Goal: Transaction & Acquisition: Purchase product/service

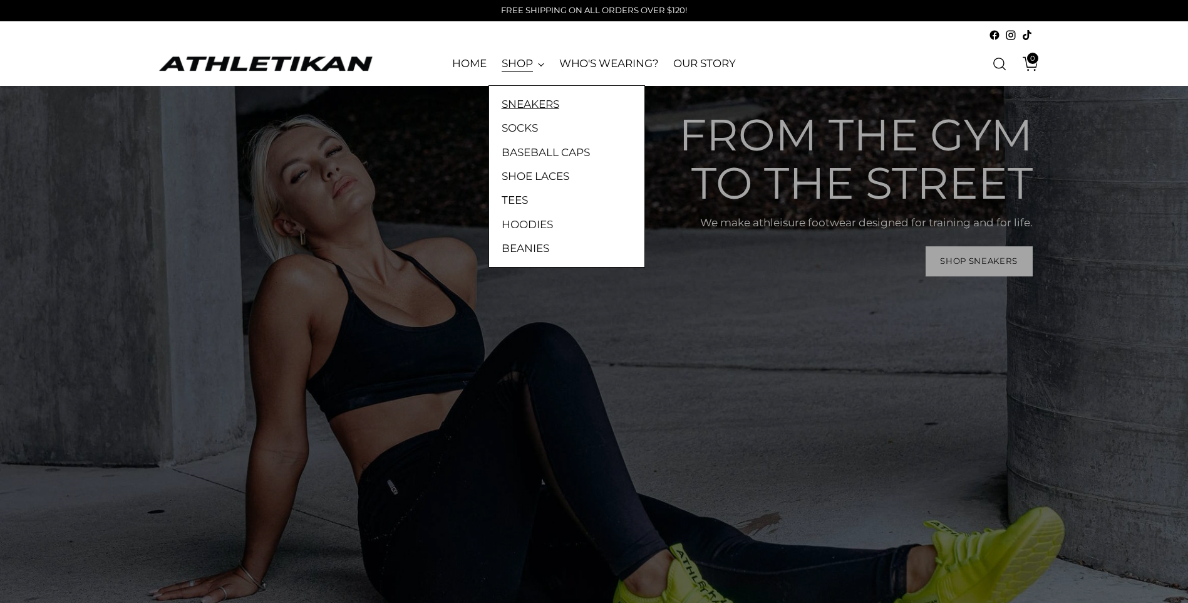
click at [531, 103] on link "SNEAKERS" at bounding box center [567, 104] width 130 height 16
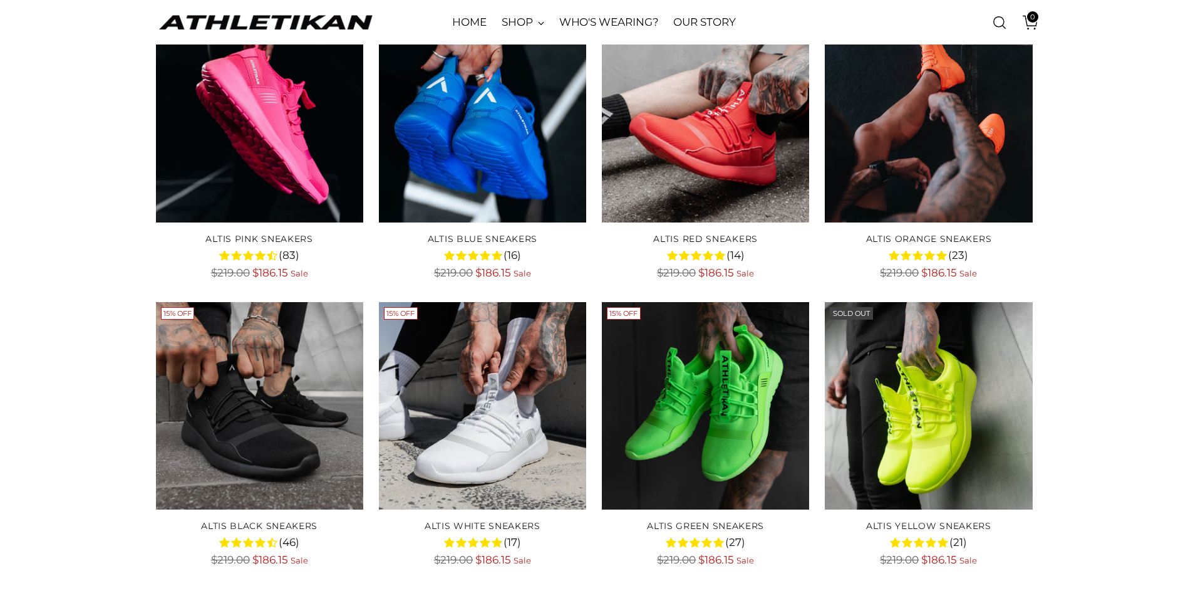
scroll to position [188, 0]
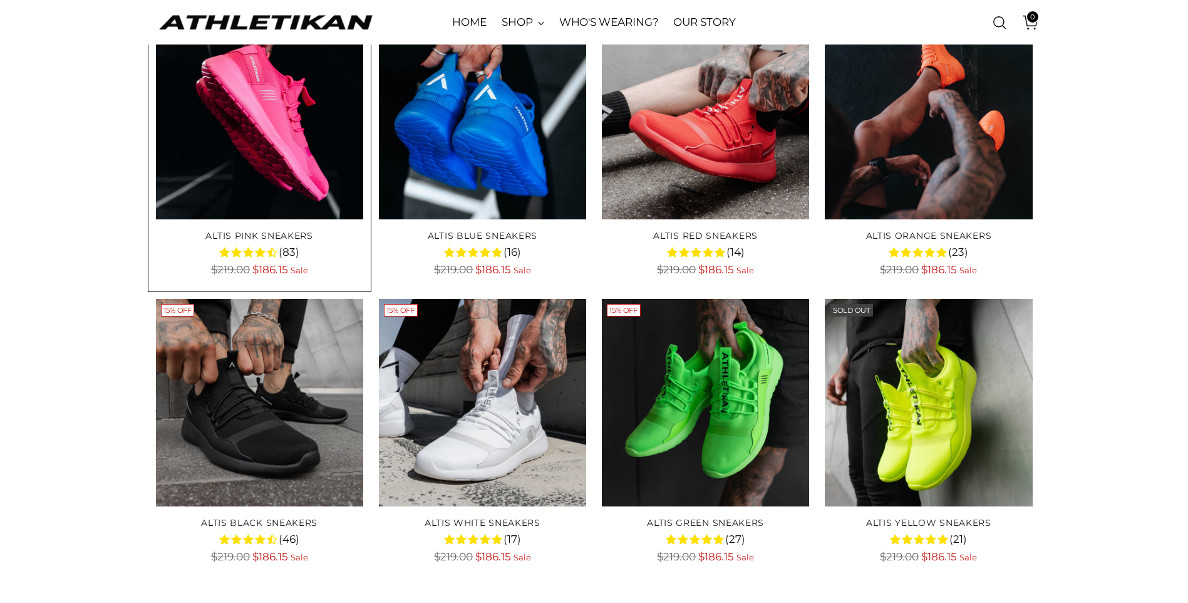
click at [0, 0] on img "ALTIS Pink Sneakers" at bounding box center [0, 0] width 0 height 0
